Goal: Find contact information: Find contact information

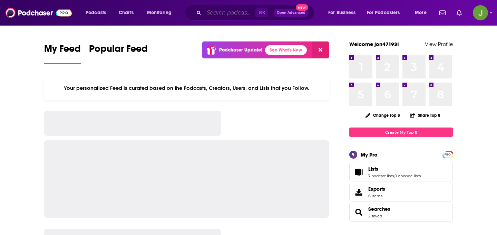
click at [212, 10] on input "Search podcasts, credits, & more..." at bounding box center [229, 12] width 51 height 11
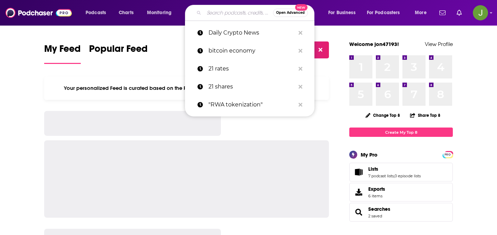
type input "y"
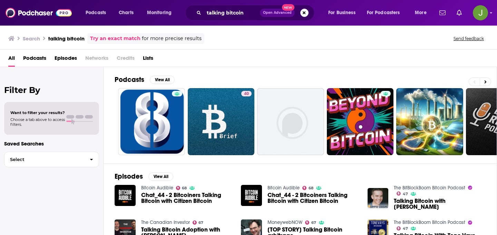
click at [225, 5] on div "talking bitcoin Open Advanced New" at bounding box center [250, 13] width 130 height 16
click at [225, 8] on input "talking bitcoin" at bounding box center [232, 12] width 56 height 11
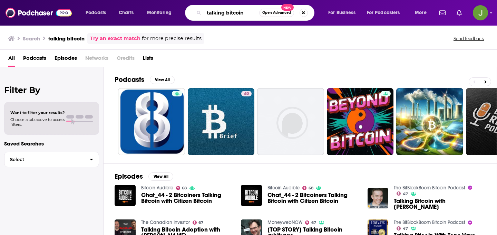
click at [225, 8] on input "talking bitcoin" at bounding box center [231, 12] width 55 height 11
type input "[PERSON_NAME]"
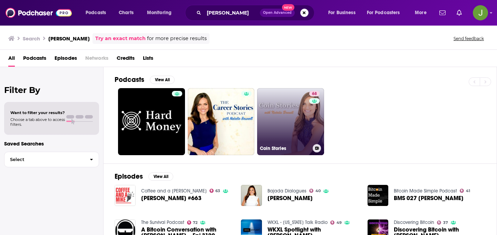
click at [262, 135] on link "68 Coin Stories" at bounding box center [290, 121] width 67 height 67
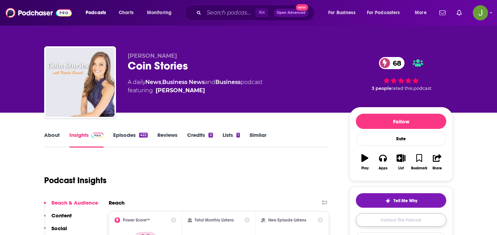
click at [381, 220] on link "Contact This Podcast" at bounding box center [401, 219] width 91 height 13
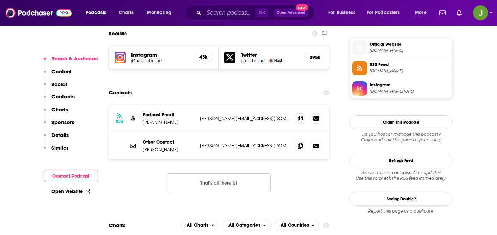
scroll to position [610, 0]
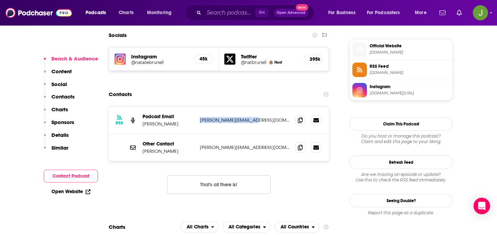
drag, startPoint x: 258, startPoint y: 90, endPoint x: 200, endPoint y: 89, distance: 57.7
click at [200, 117] on p "natalie@nbpodcasts.com" at bounding box center [245, 120] width 90 height 6
copy p "natalie@nbpodcasts.com"
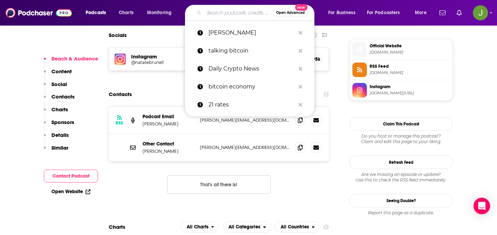
click at [208, 15] on input "Search podcasts, credits, & more..." at bounding box center [238, 12] width 69 height 11
type input "x"
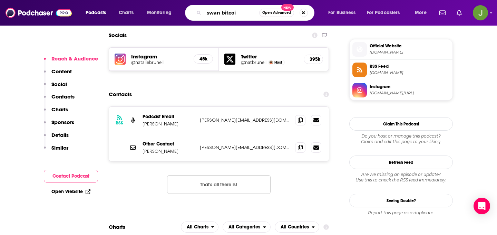
type input "swan bitcoin"
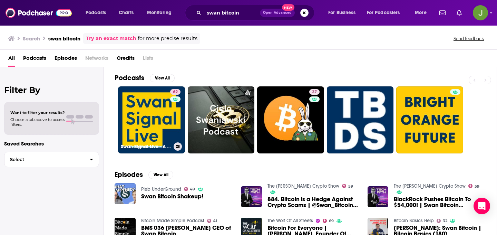
scroll to position [1, 0]
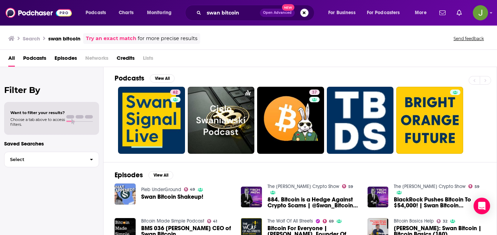
click at [38, 59] on span "Podcasts" at bounding box center [34, 60] width 23 height 14
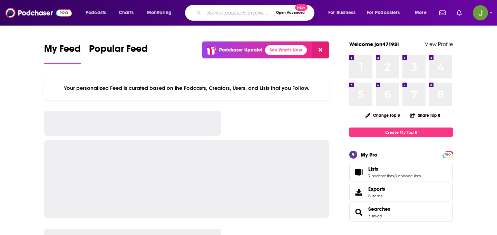
click at [207, 16] on input "Search podcasts, credits, & more..." at bounding box center [238, 12] width 69 height 11
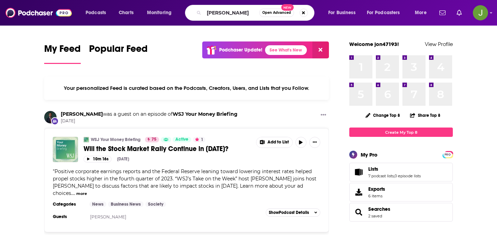
type input "[PERSON_NAME]"
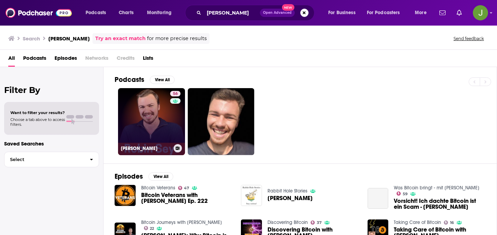
click at [144, 132] on link "56 [PERSON_NAME]" at bounding box center [151, 121] width 67 height 67
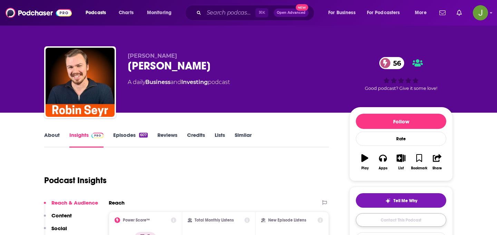
click at [398, 216] on link "Contact This Podcast" at bounding box center [401, 219] width 91 height 13
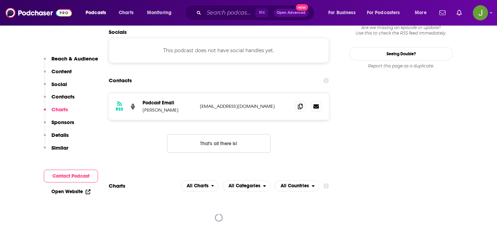
scroll to position [592, 0]
